Goal: Navigation & Orientation: Find specific page/section

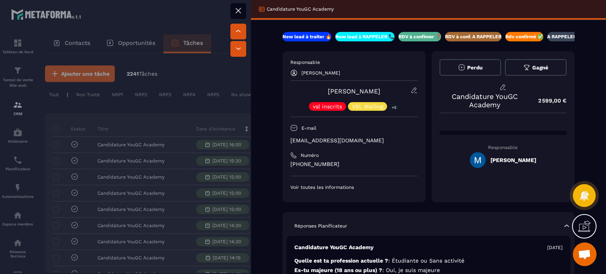
drag, startPoint x: 596, startPoint y: 56, endPoint x: 597, endPoint y: 79, distance: 23.3
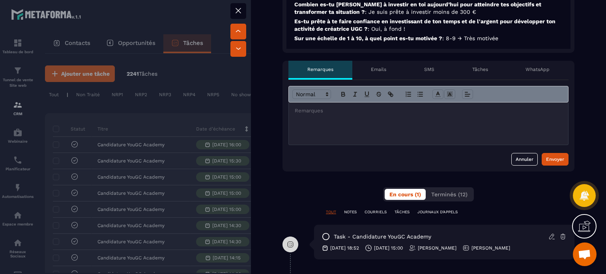
scroll to position [312, 0]
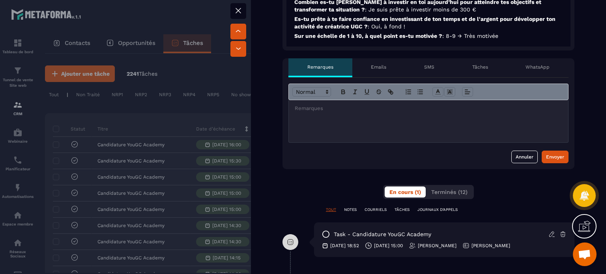
click at [476, 64] on p "Tâches" at bounding box center [480, 67] width 16 height 6
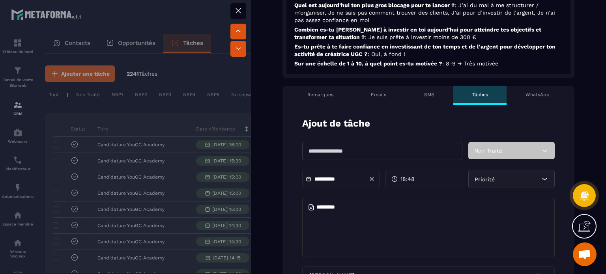
scroll to position [148, 0]
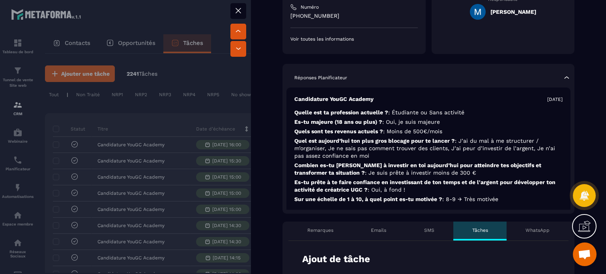
click at [185, 75] on div at bounding box center [303, 137] width 606 height 274
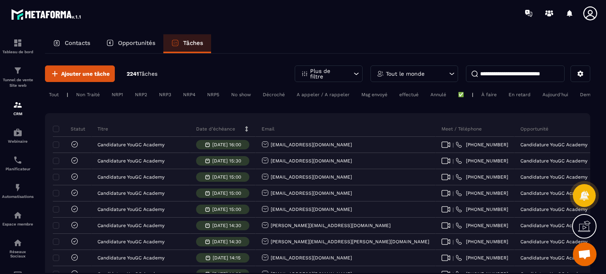
click at [146, 45] on p "Opportunités" at bounding box center [136, 42] width 37 height 7
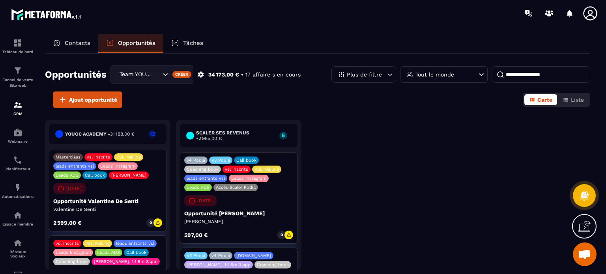
click at [189, 47] on div "Tâches" at bounding box center [187, 43] width 48 height 19
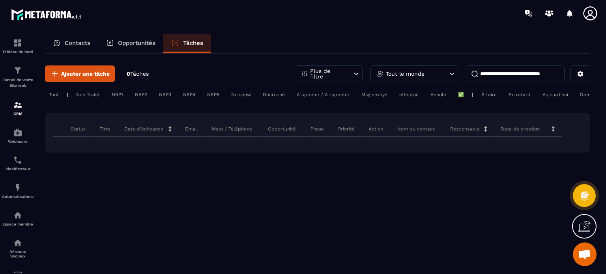
click at [189, 47] on div "Tâches" at bounding box center [187, 43] width 48 height 19
